Goal: Information Seeking & Learning: Check status

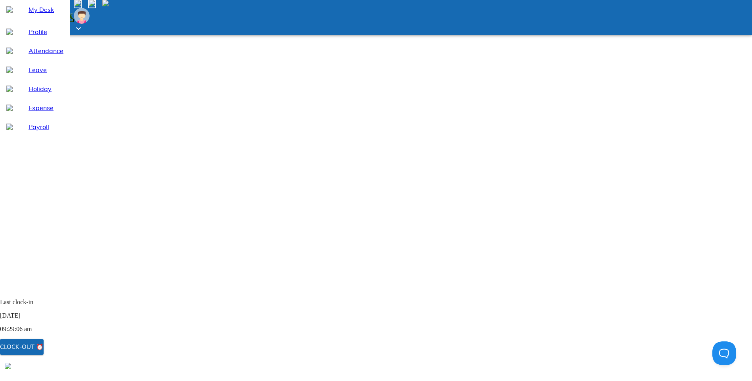
click at [29, 75] on span "Leave" at bounding box center [46, 70] width 35 height 10
select select "9"
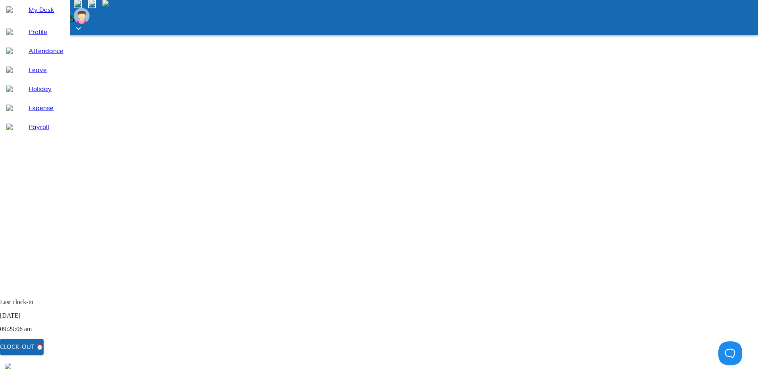
click at [37, 60] on div "Attendance" at bounding box center [35, 50] width 70 height 19
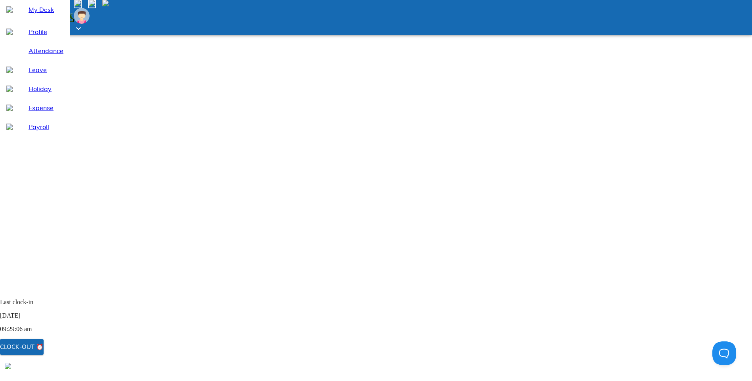
select select "9"
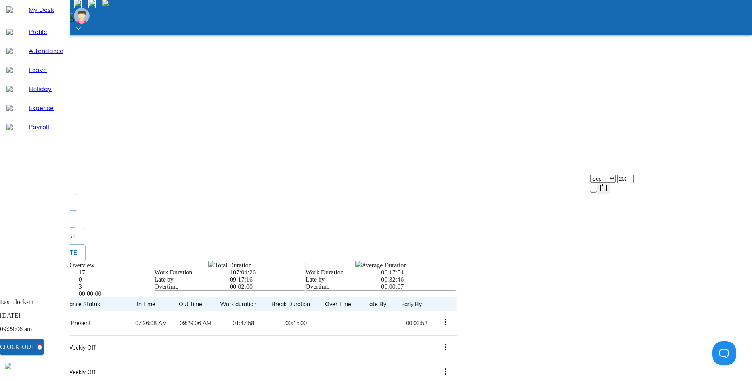
scroll to position [338, 0]
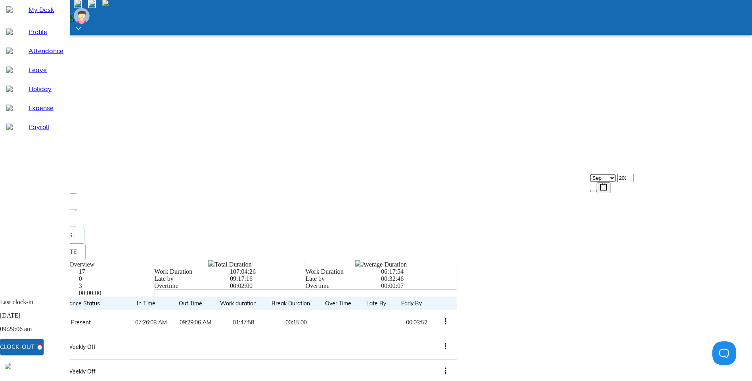
scroll to position [220, 0]
drag, startPoint x: 226, startPoint y: 206, endPoint x: 307, endPoint y: 210, distance: 80.9
drag, startPoint x: 307, startPoint y: 210, endPoint x: 351, endPoint y: 211, distance: 44.4
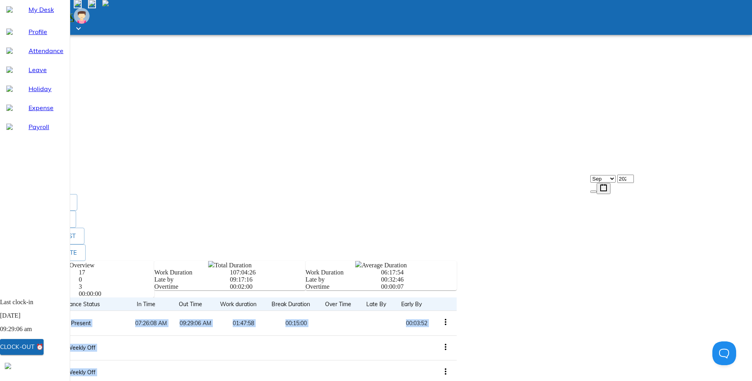
drag, startPoint x: 302, startPoint y: 205, endPoint x: 217, endPoint y: 207, distance: 84.8
drag, startPoint x: 217, startPoint y: 207, endPoint x: 182, endPoint y: 199, distance: 36.5
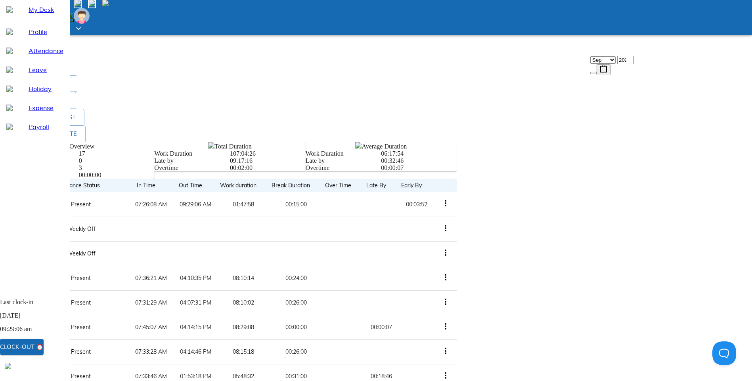
click at [29, 75] on span "Leave" at bounding box center [46, 70] width 35 height 10
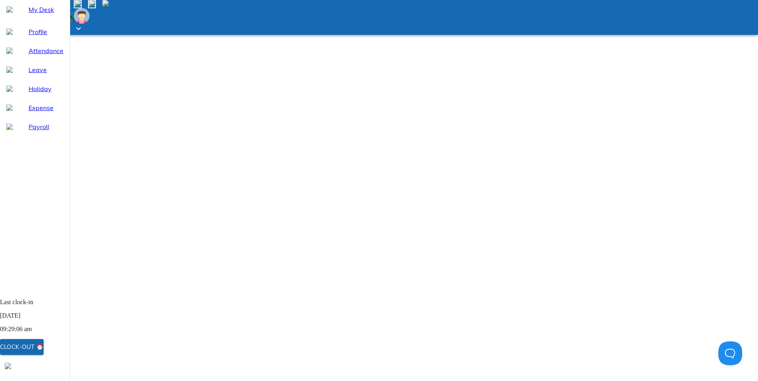
select select "9"
click at [35, 55] on span "Attendance" at bounding box center [46, 51] width 35 height 10
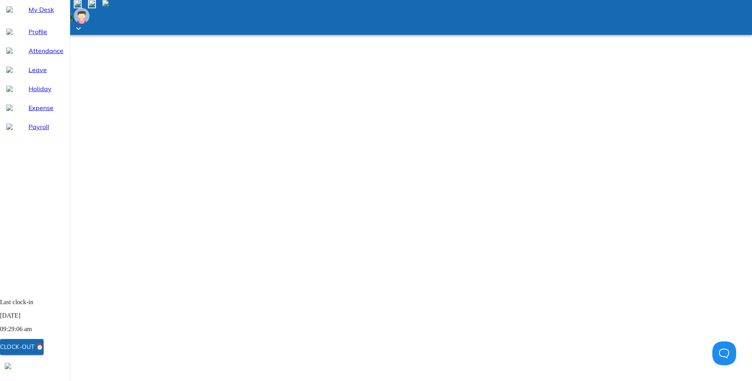
select select "9"
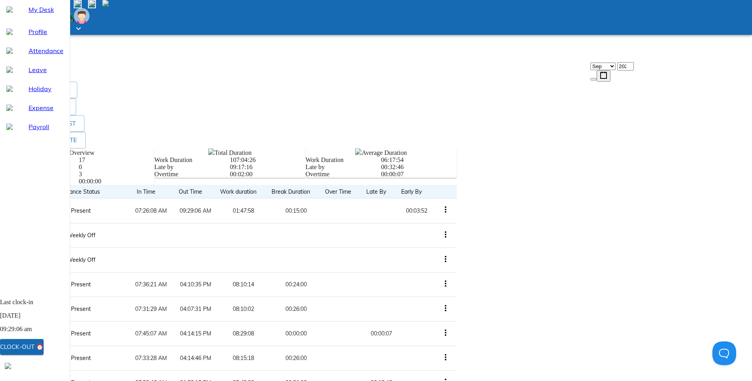
scroll to position [338, 0]
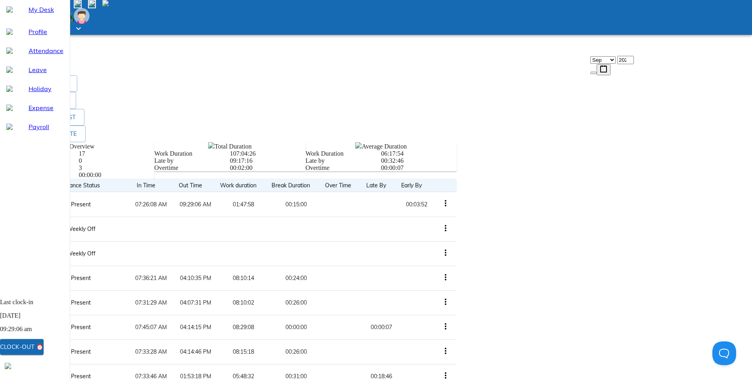
drag, startPoint x: 300, startPoint y: 234, endPoint x: 289, endPoint y: 236, distance: 11.2
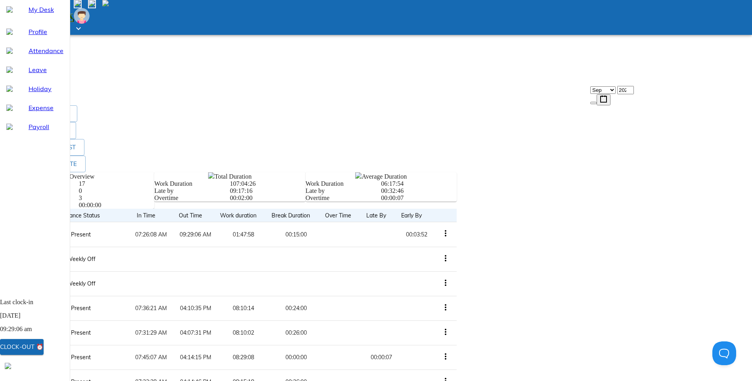
scroll to position [259, 0]
